Goal: Task Accomplishment & Management: Complete application form

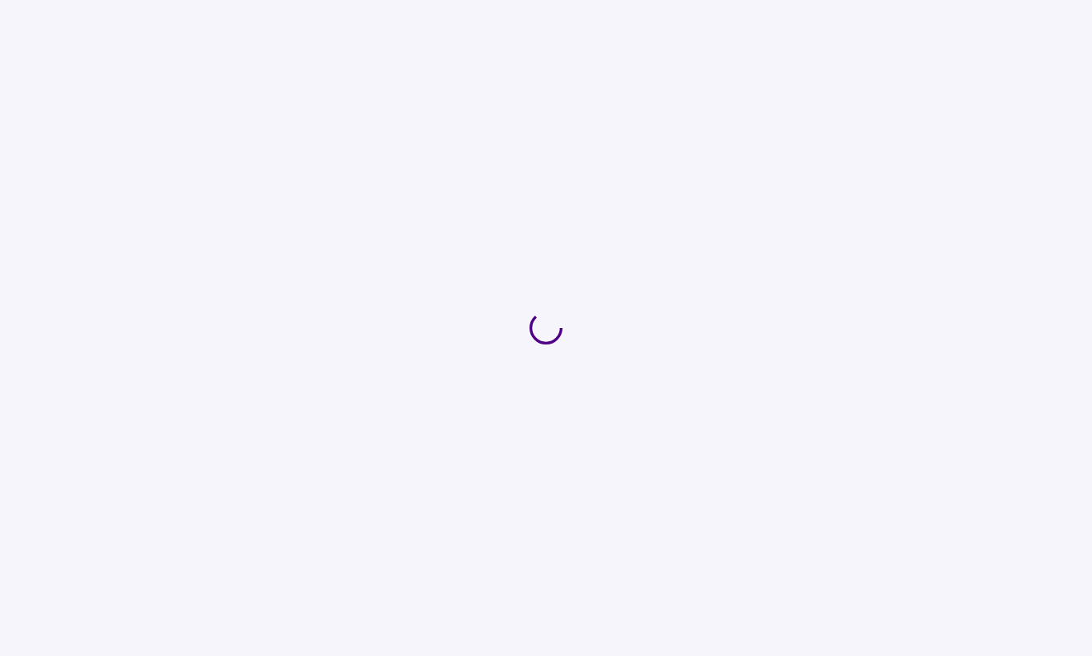
click at [505, 2] on div at bounding box center [546, 328] width 1092 height 656
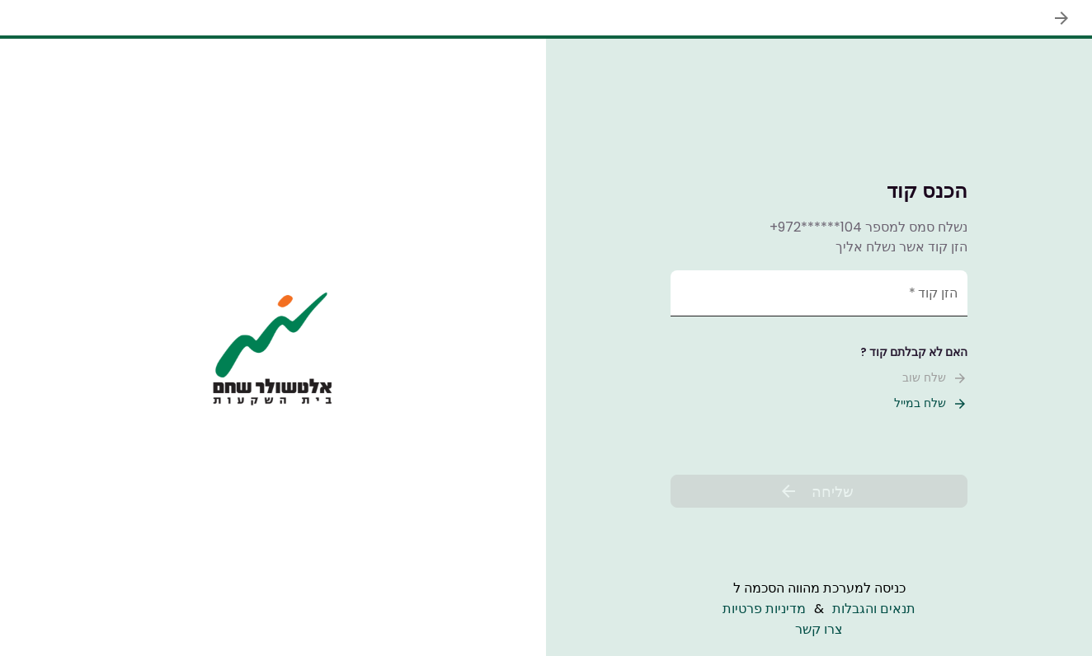
click at [899, 287] on input "הזן קוד   *" at bounding box center [818, 293] width 297 height 46
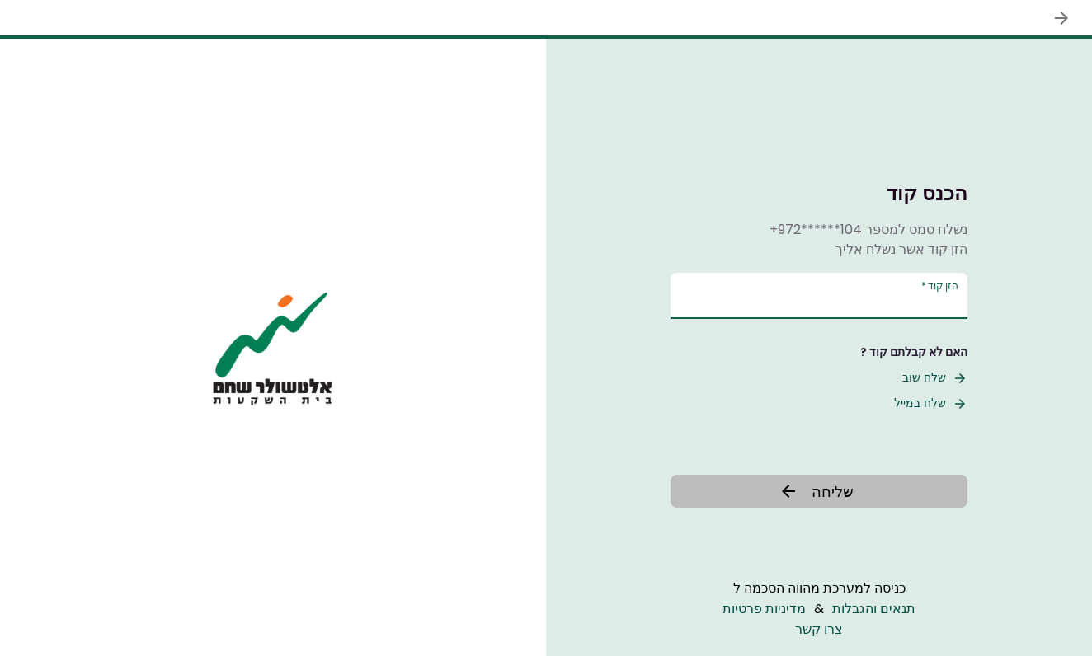
type input "******"
click at [853, 491] on button "שליחה" at bounding box center [818, 491] width 297 height 33
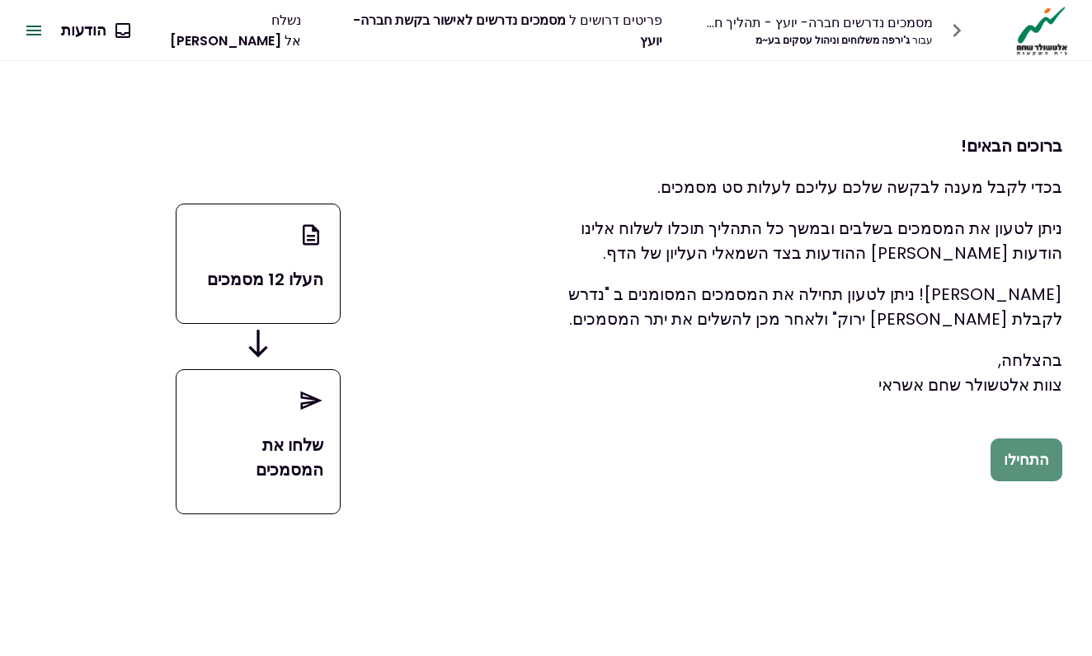
click at [1042, 455] on button "התחילו" at bounding box center [1026, 460] width 72 height 43
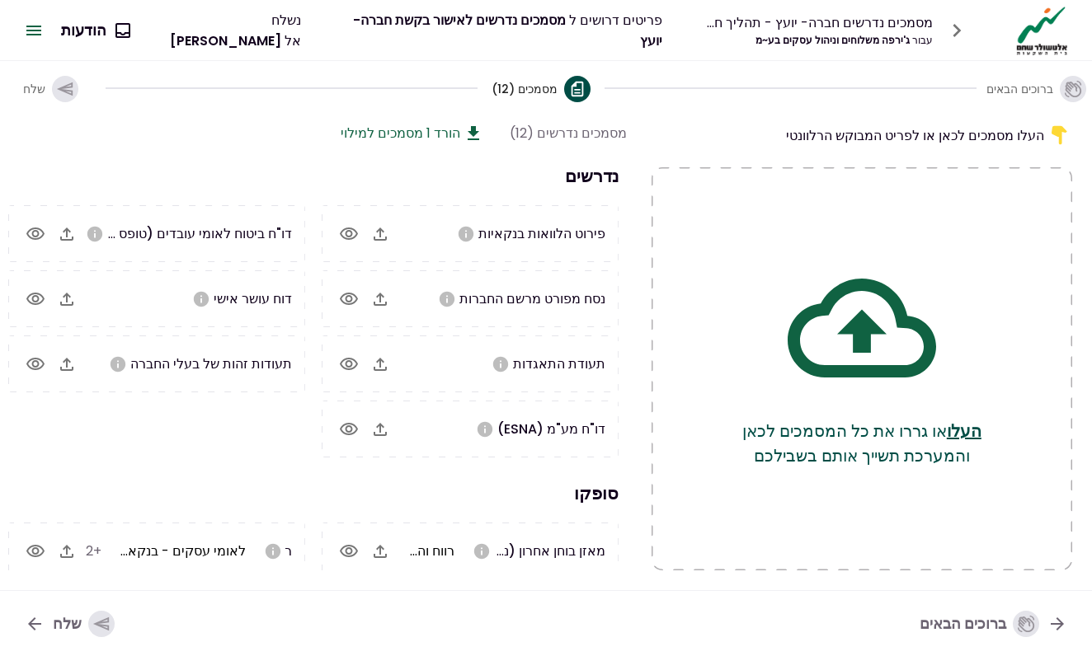
click at [214, 199] on section "נדרשים פירוט הלוואות בנקאיות נסח מפורט מרשם החברות תעודת התאגדות דו"ח מע"מ (ESN…" at bounding box center [313, 310] width 627 height 294
click at [956, 27] on icon "button" at bounding box center [956, 30] width 8 height 13
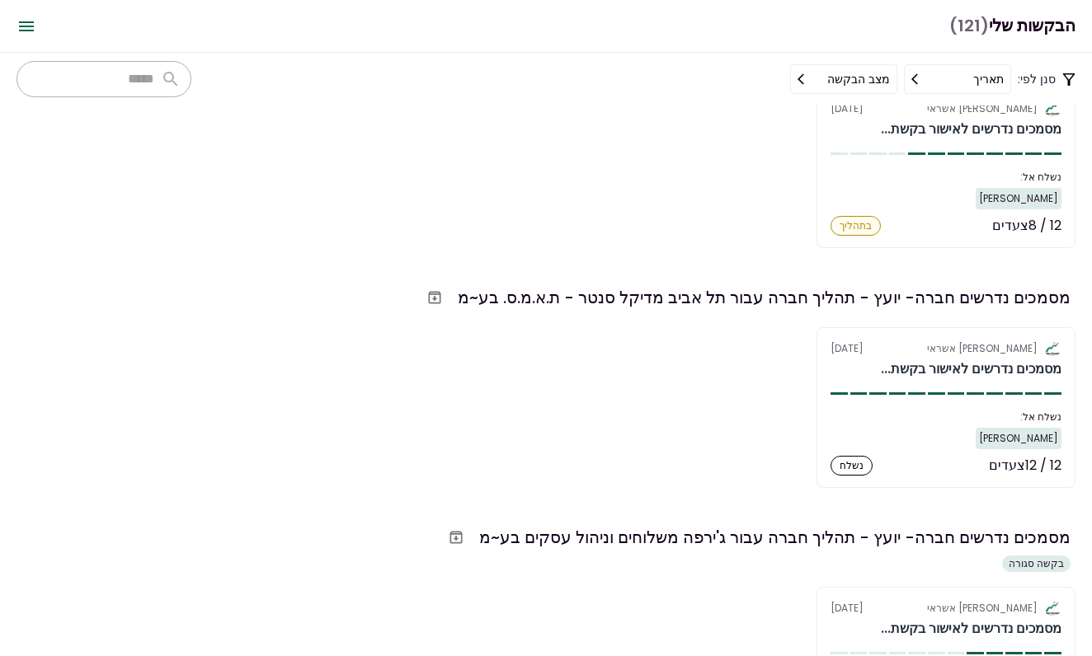
scroll to position [102, 0]
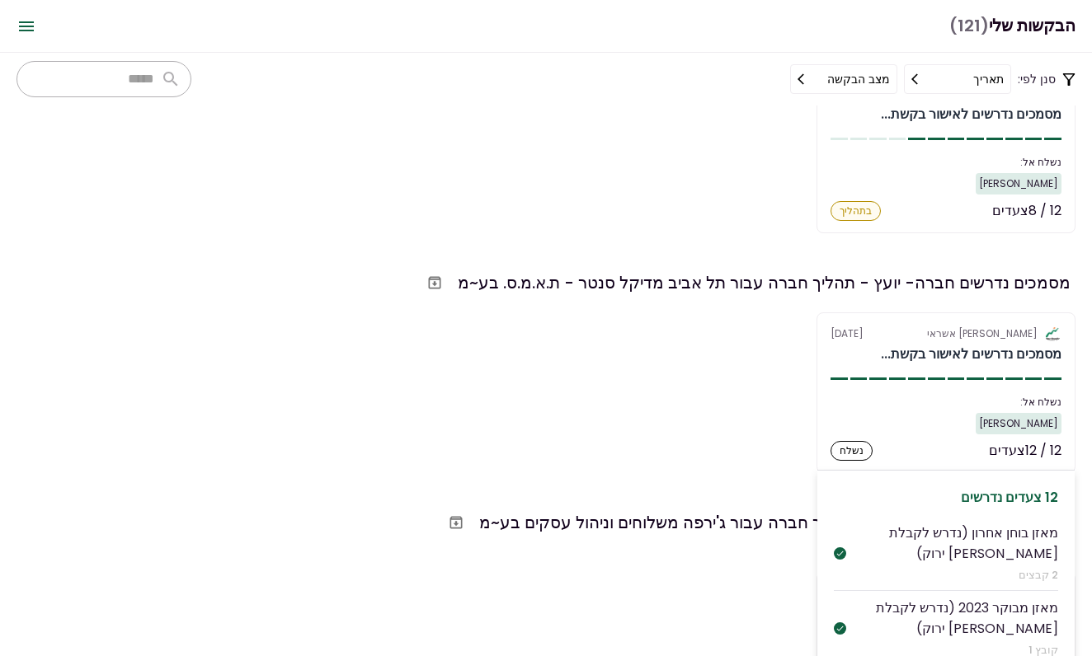
click at [877, 331] on div "אלטשולר שחם אשראי 28 Sep" at bounding box center [945, 333] width 231 height 15
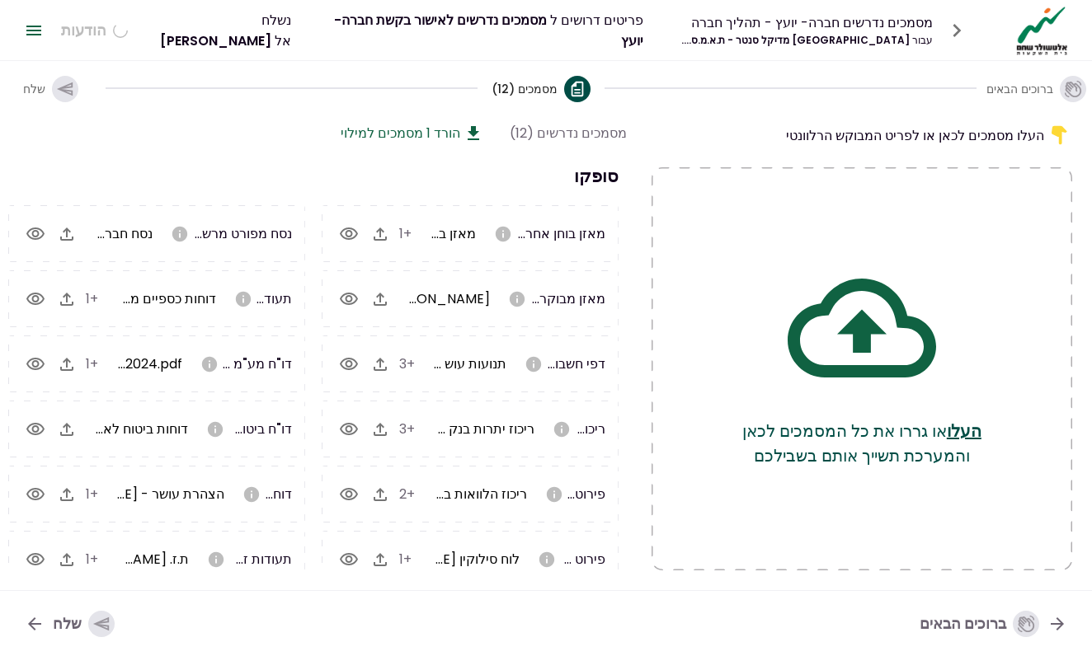
scroll to position [0, -1]
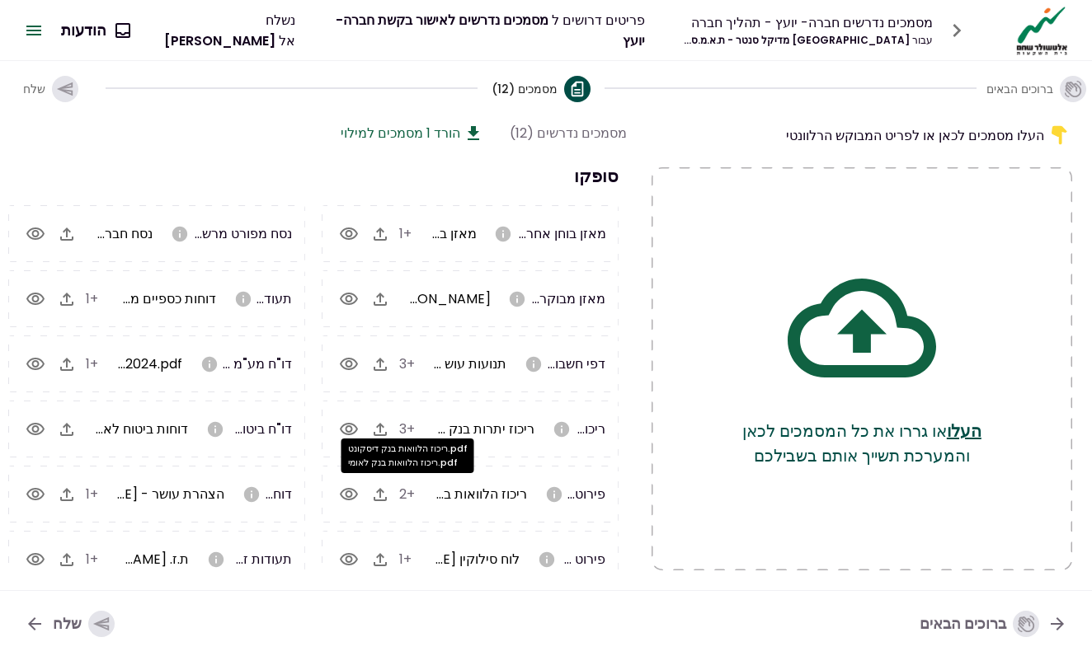
click at [346, 490] on icon "button" at bounding box center [349, 494] width 18 height 12
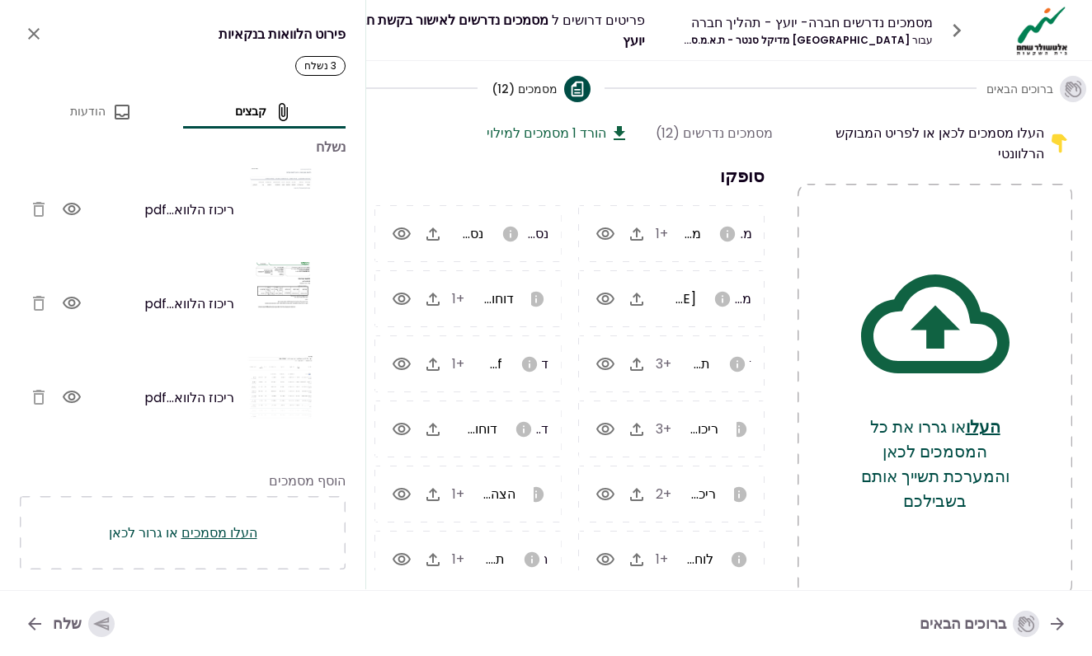
click at [77, 302] on icon "button" at bounding box center [72, 303] width 18 height 12
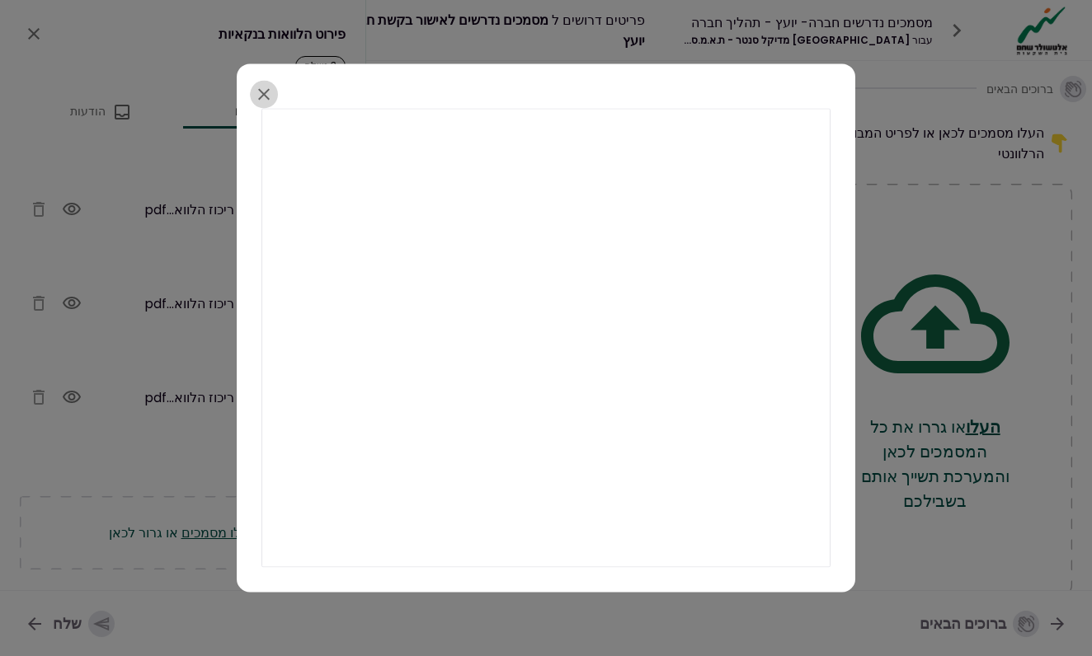
click at [265, 96] on icon "button" at bounding box center [264, 94] width 12 height 12
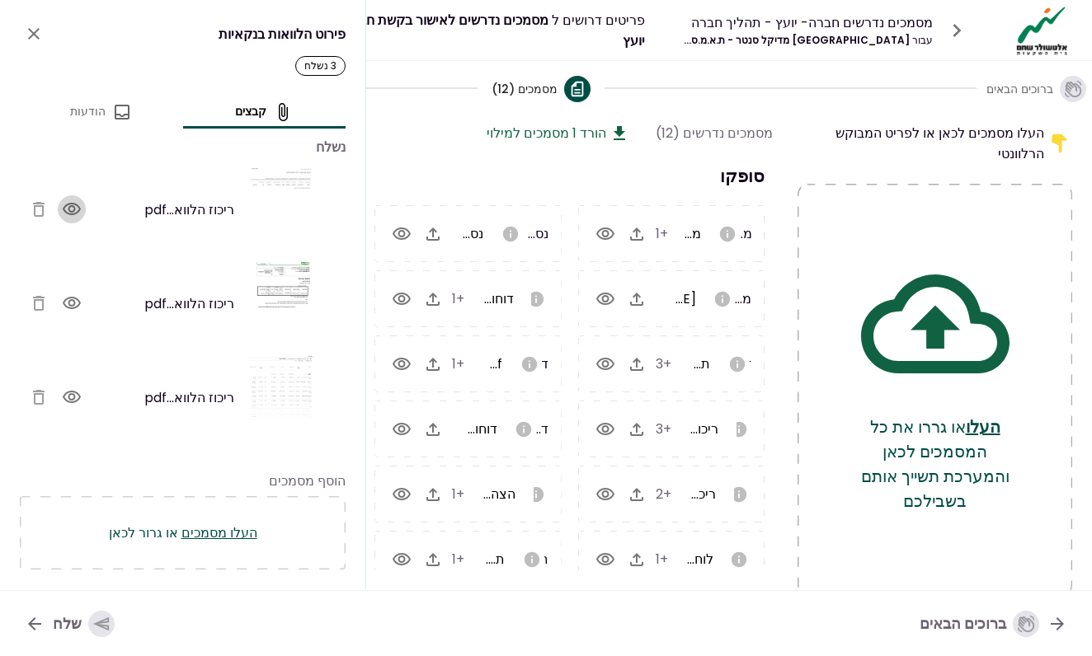
click at [77, 212] on icon "button" at bounding box center [72, 210] width 20 height 20
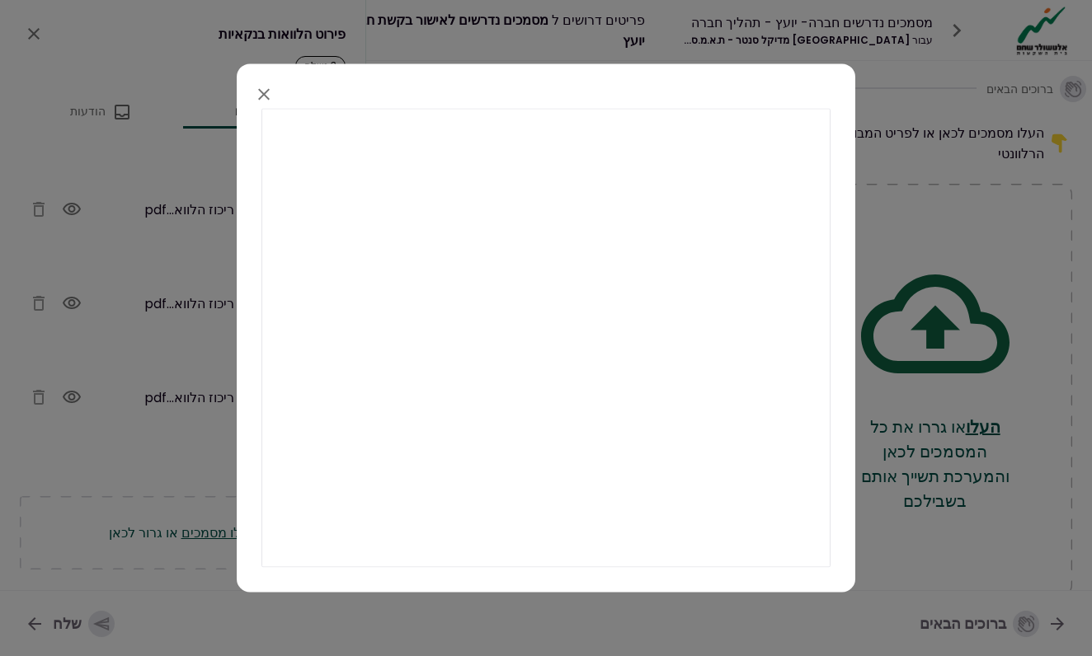
click at [261, 93] on icon "button" at bounding box center [264, 94] width 20 height 20
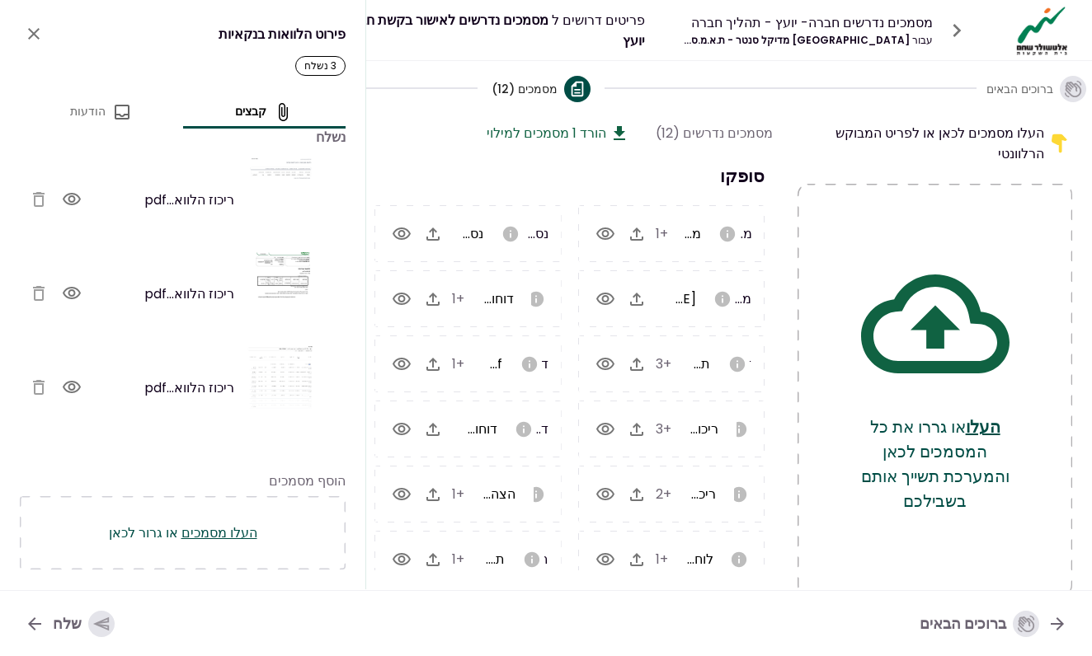
scroll to position [10, 0]
click at [82, 390] on icon "button" at bounding box center [72, 388] width 20 height 20
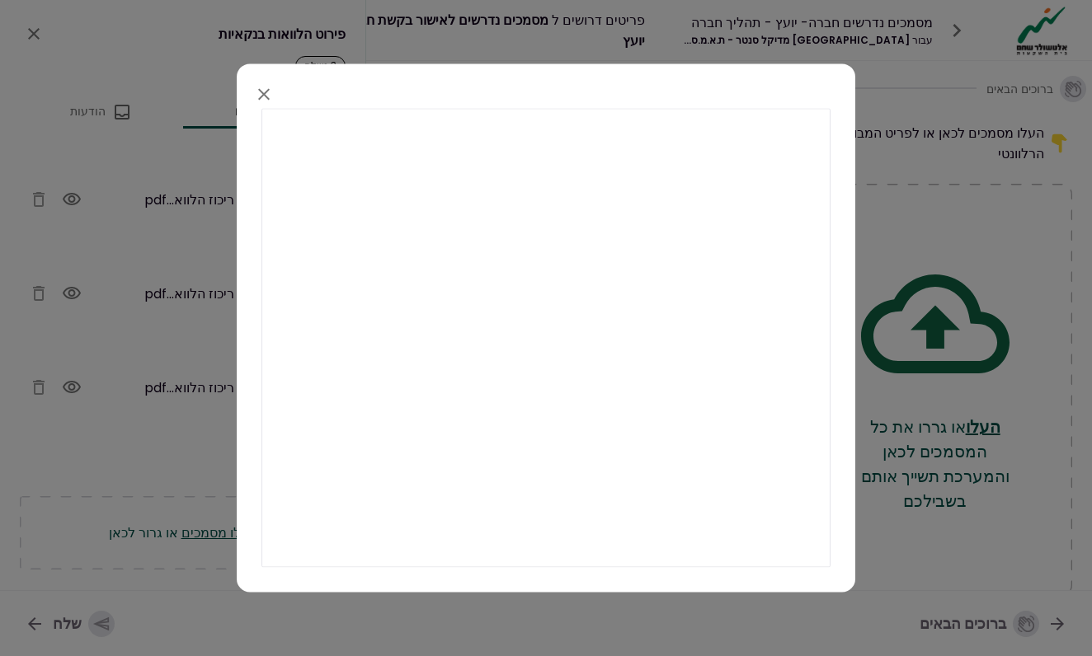
click at [264, 92] on icon "button" at bounding box center [264, 94] width 20 height 20
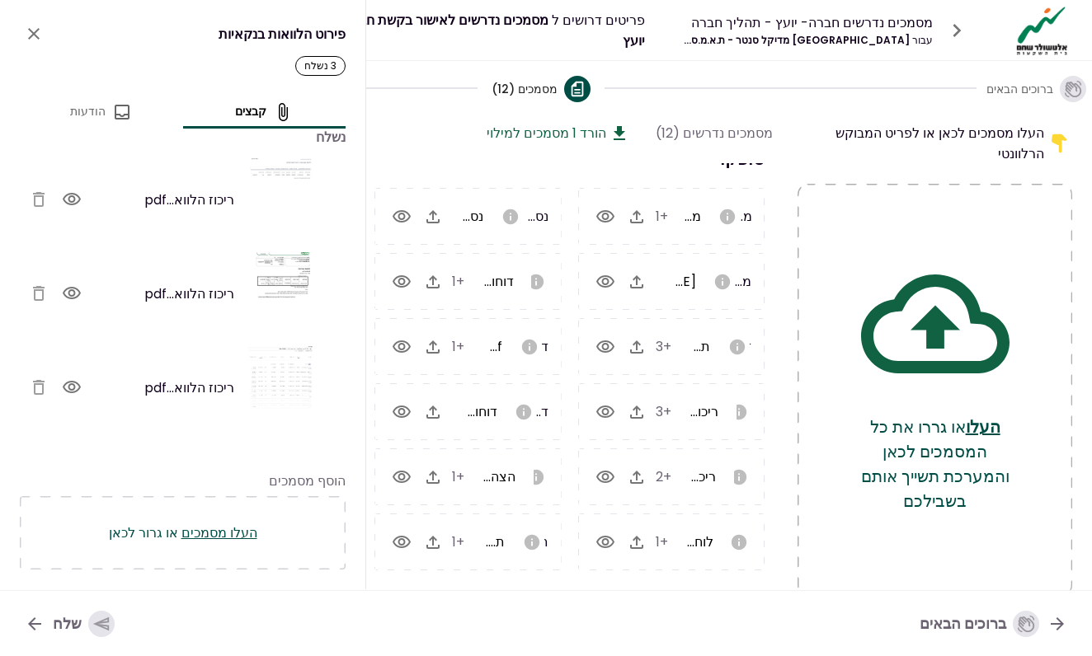
scroll to position [17, 0]
click at [28, 37] on icon "close" at bounding box center [34, 34] width 20 height 20
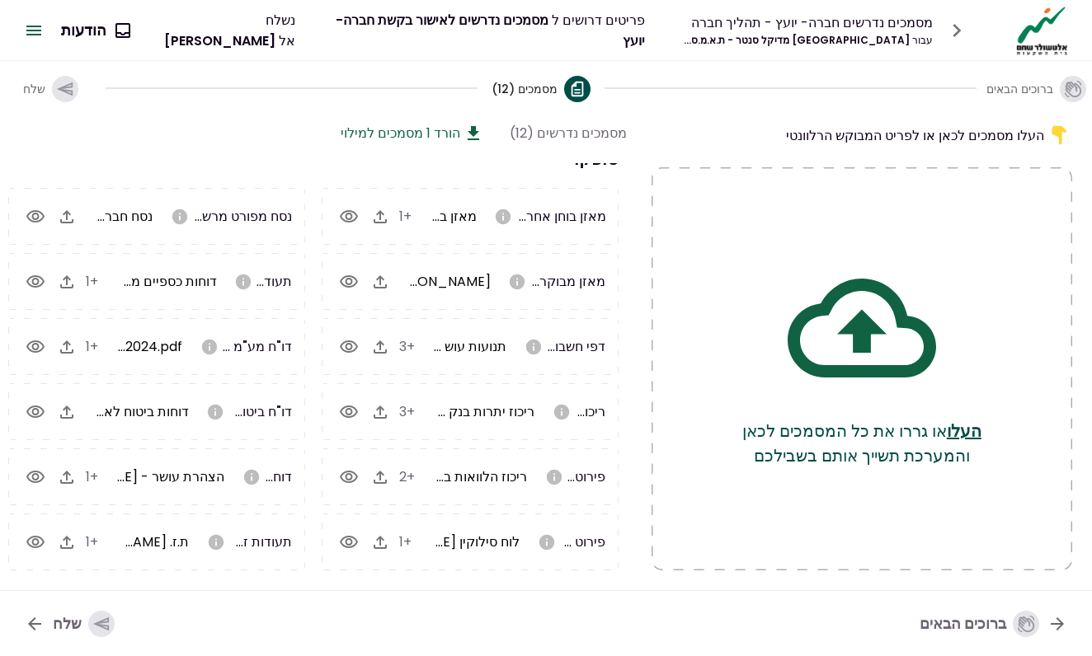
click at [40, 346] on icon "button" at bounding box center [36, 347] width 20 height 20
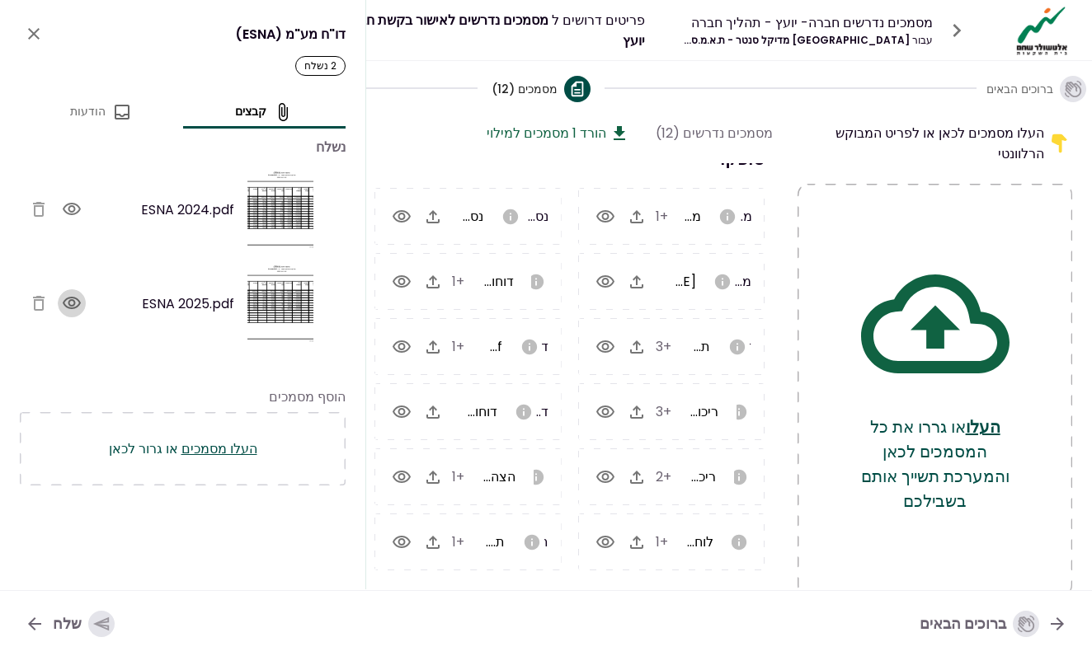
click at [77, 303] on icon "button" at bounding box center [72, 304] width 20 height 20
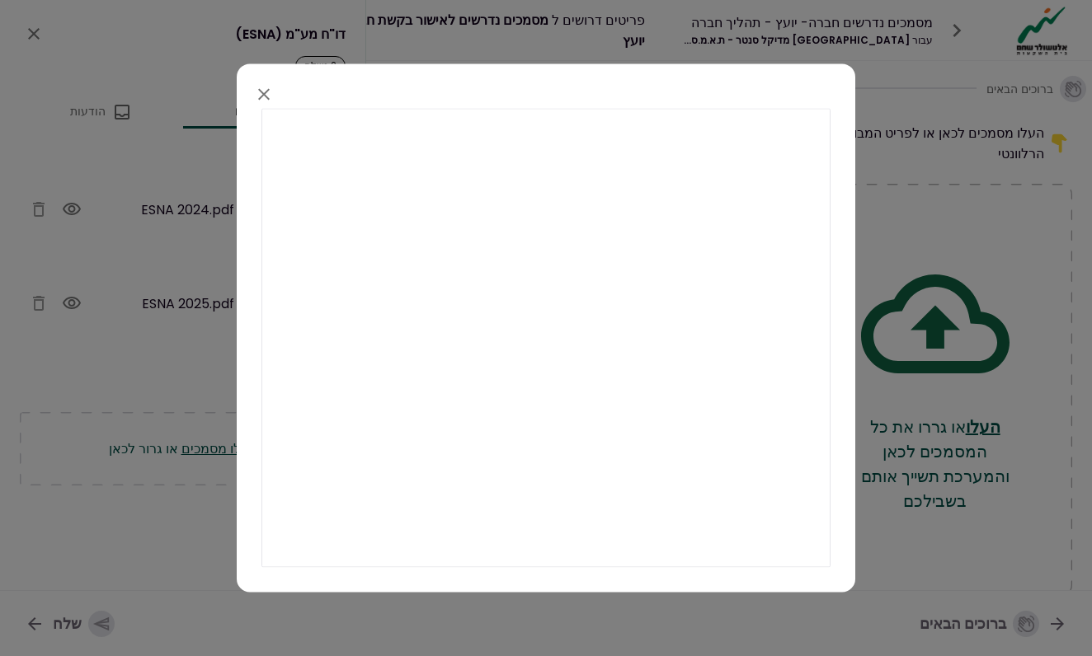
click at [267, 91] on icon "button" at bounding box center [264, 94] width 12 height 12
